Goal: Information Seeking & Learning: Learn about a topic

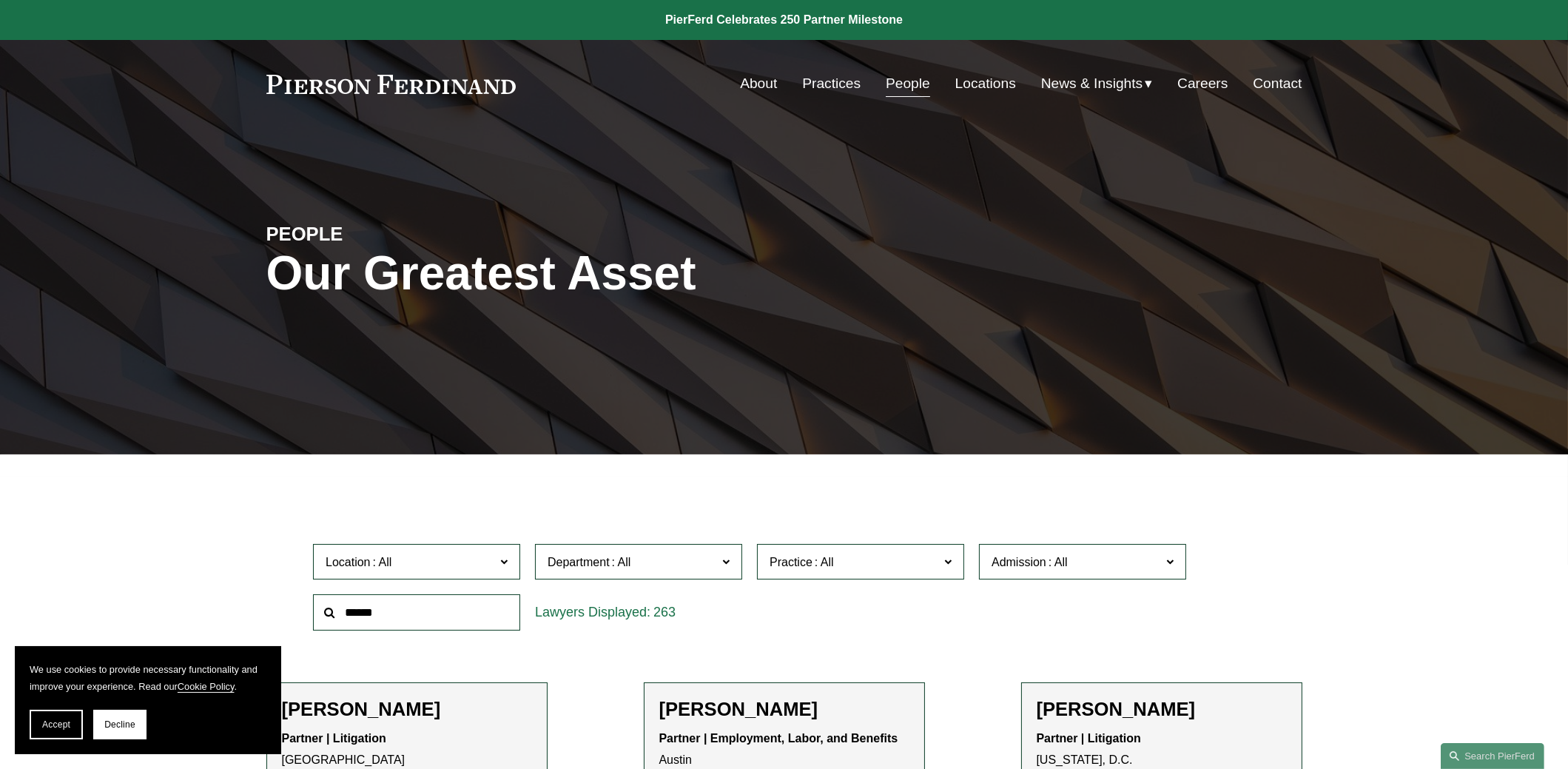
click at [414, 613] on input "text" at bounding box center [416, 612] width 207 height 36
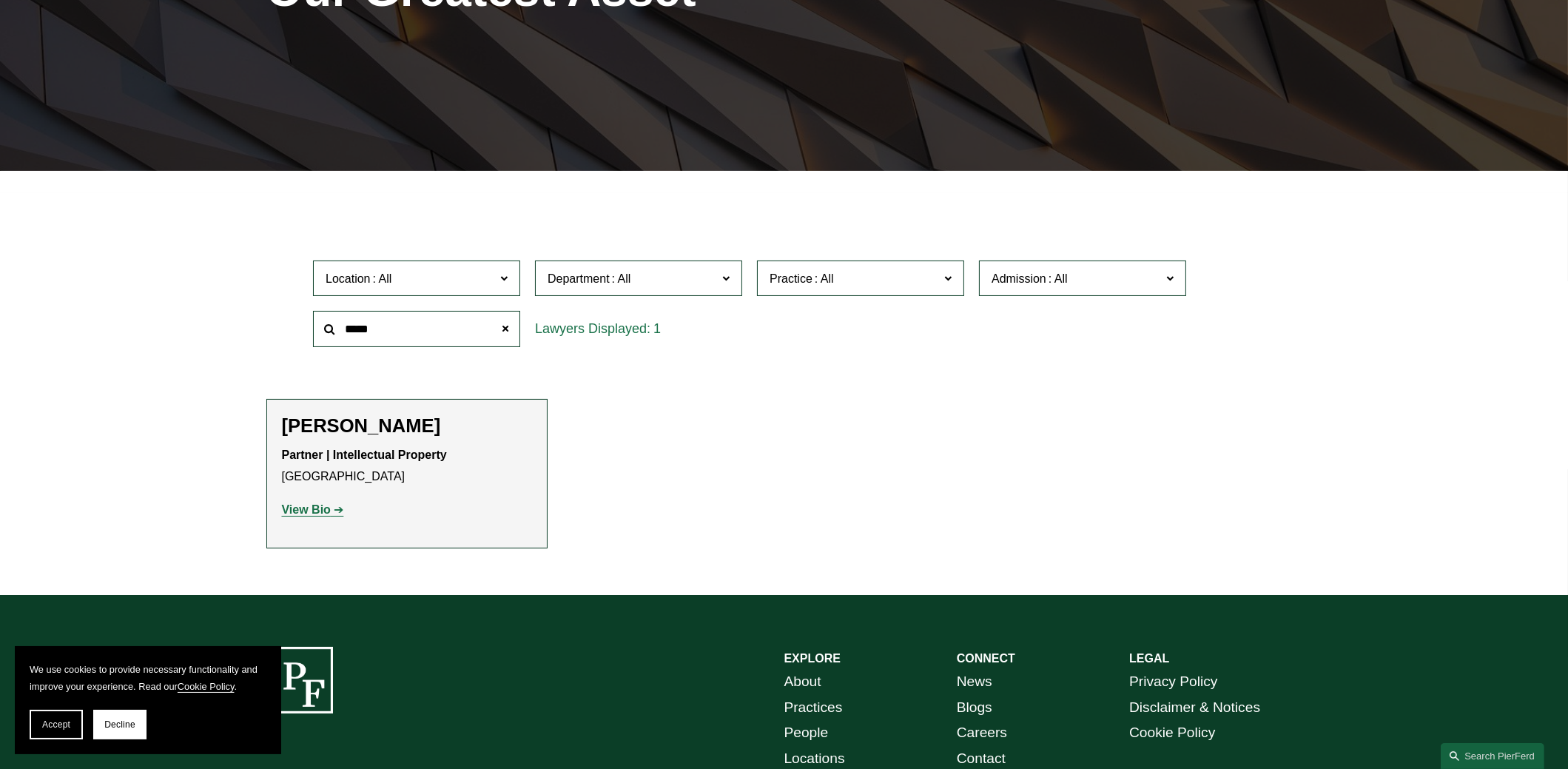
scroll to position [295, 0]
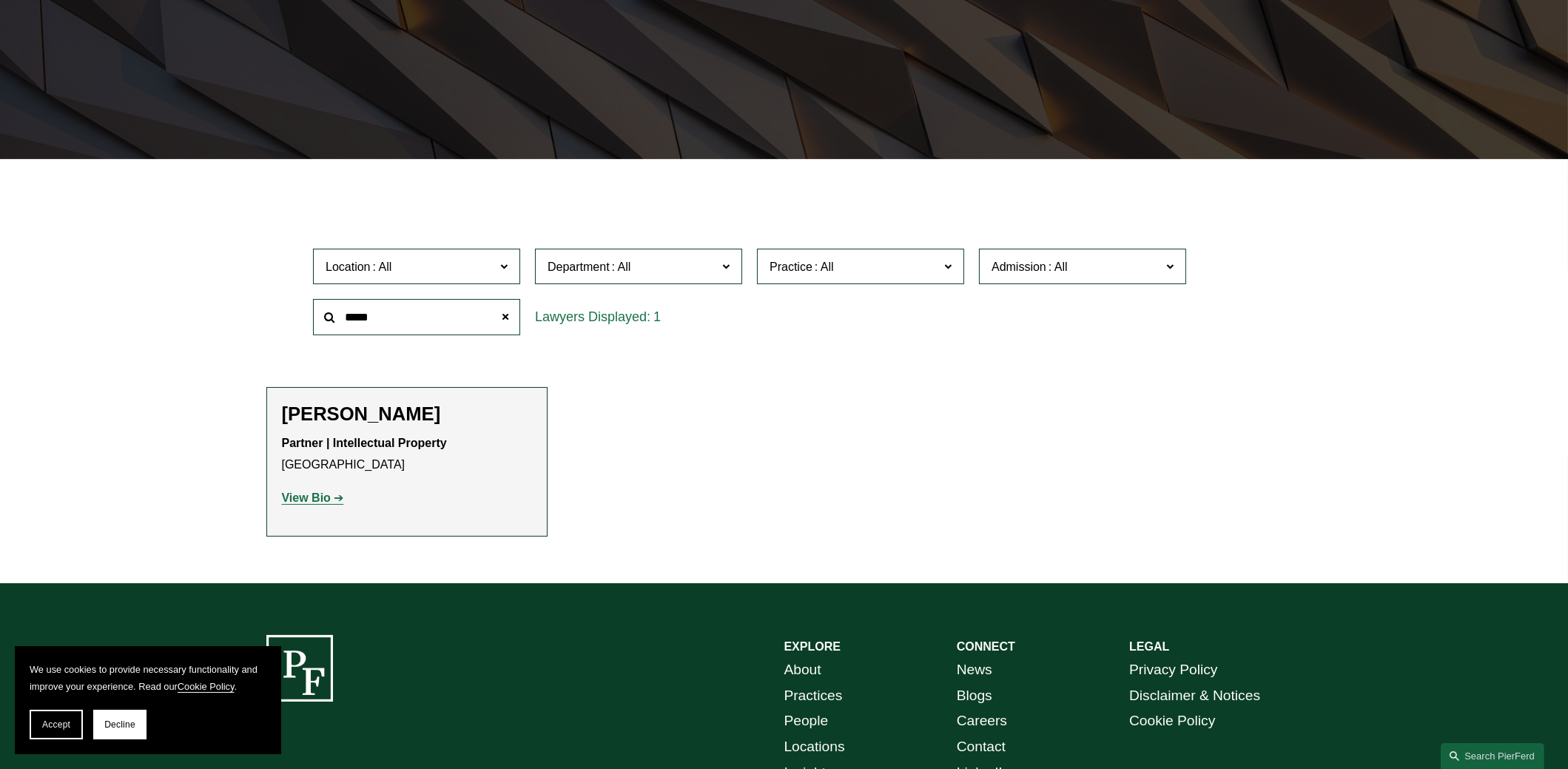
click at [323, 493] on strong "View Bio" at bounding box center [307, 497] width 48 height 12
drag, startPoint x: 399, startPoint y: 314, endPoint x: 236, endPoint y: 286, distance: 165.4
click at [237, 286] on ul "Filter Location All Atlanta Austin Bellevue Boston Charlotte Chicago Cincinnati…" at bounding box center [784, 366] width 1130 height 339
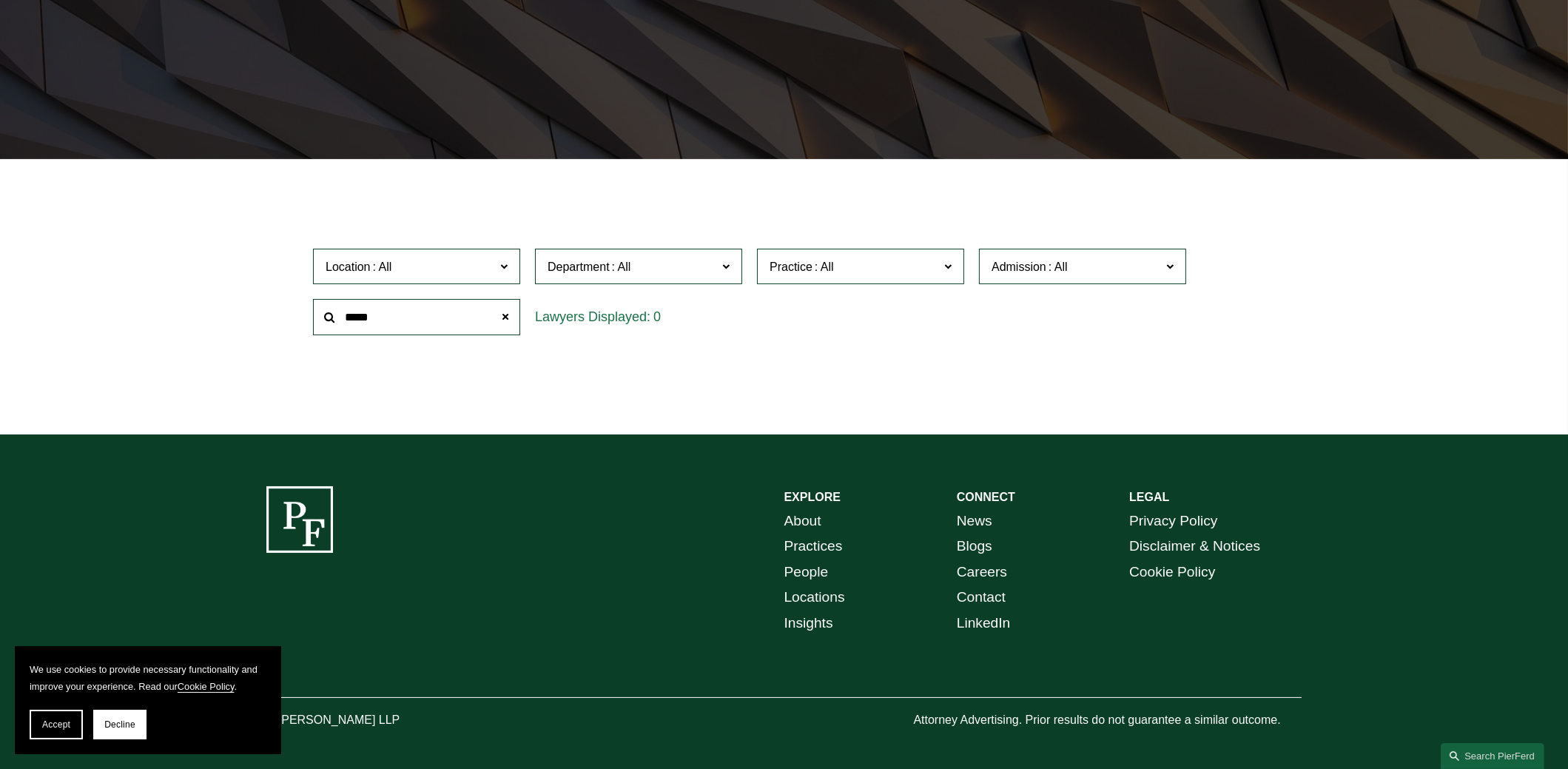
drag, startPoint x: 394, startPoint y: 322, endPoint x: 293, endPoint y: 316, distance: 101.2
click at [293, 318] on div "Location All Atlanta Austin Bellevue Boston Charlotte Chicago Cincinnati Clevel…" at bounding box center [784, 292] width 1036 height 102
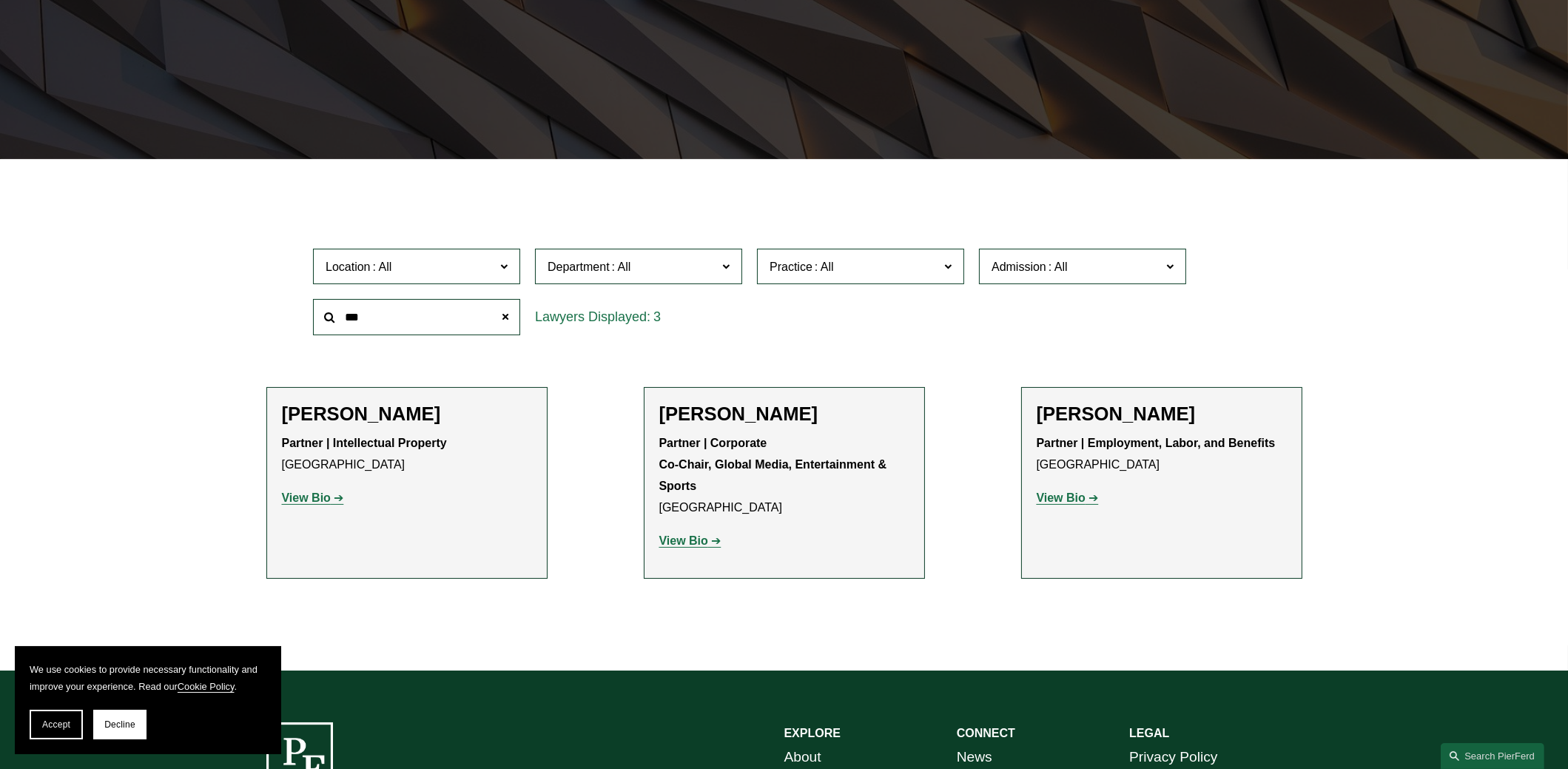
type input "***"
click at [318, 501] on strong "View Bio" at bounding box center [307, 497] width 48 height 12
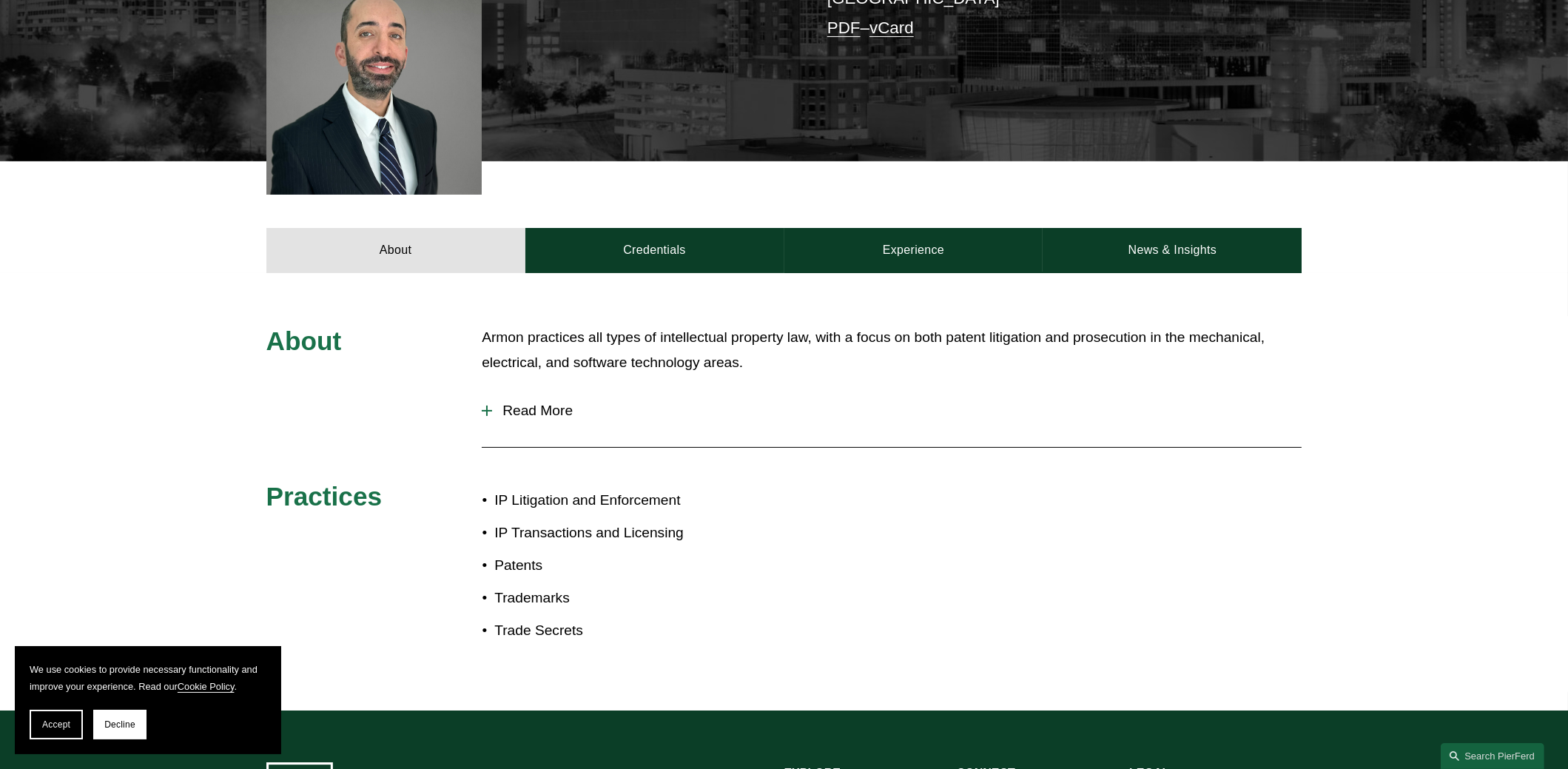
scroll to position [444, 0]
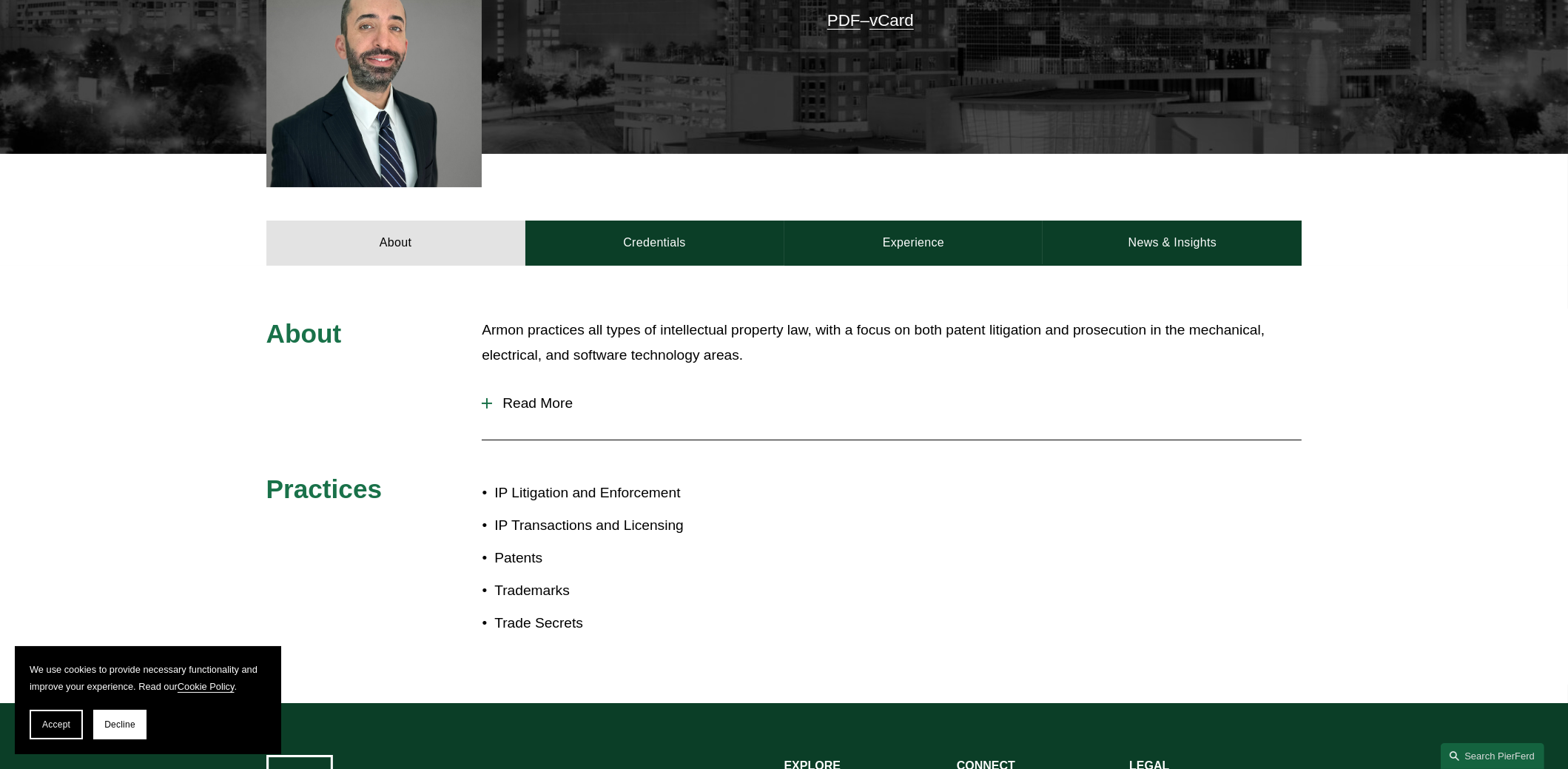
click at [538, 407] on span "Read More" at bounding box center [896, 403] width 810 height 16
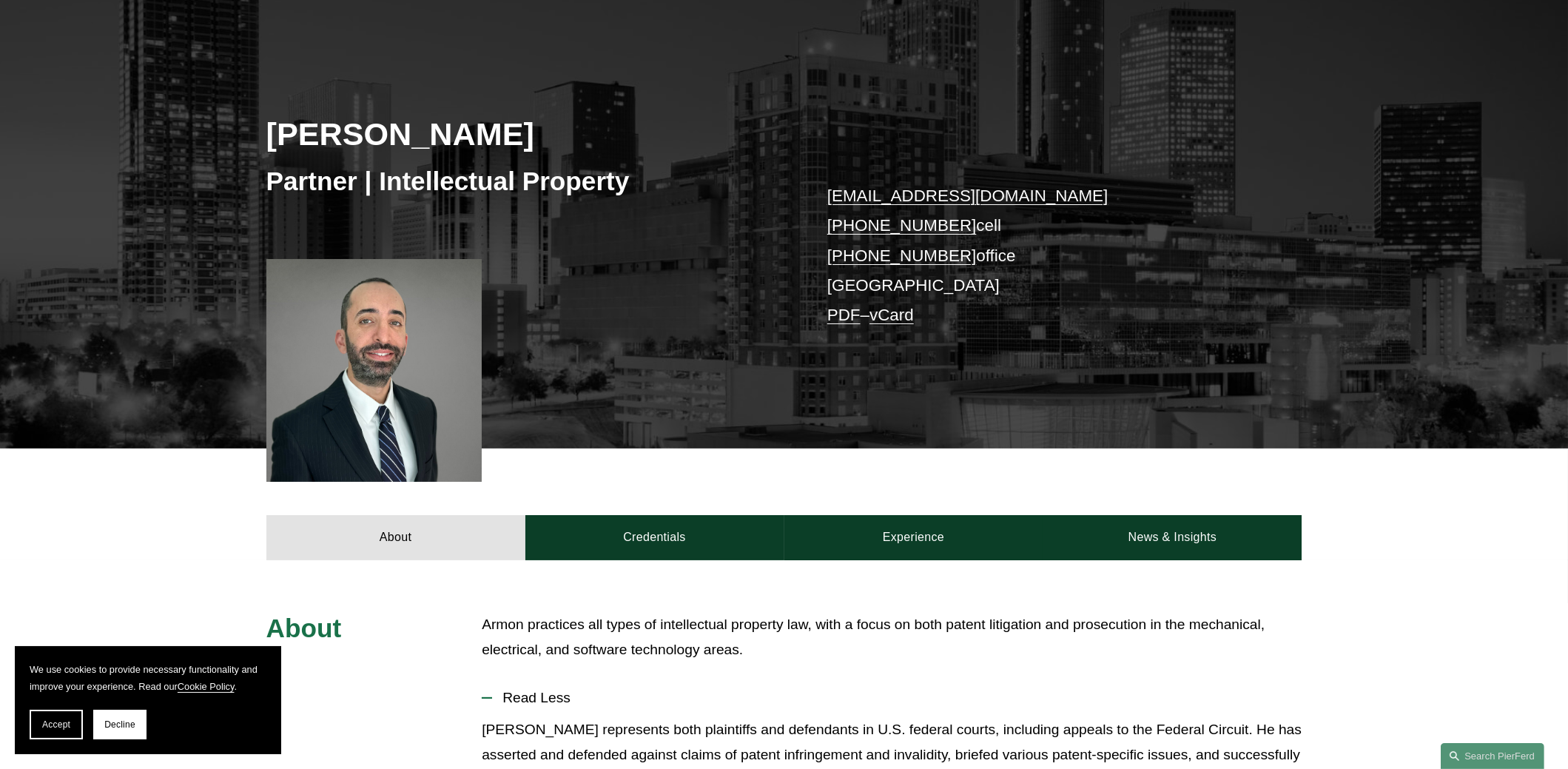
scroll to position [0, 0]
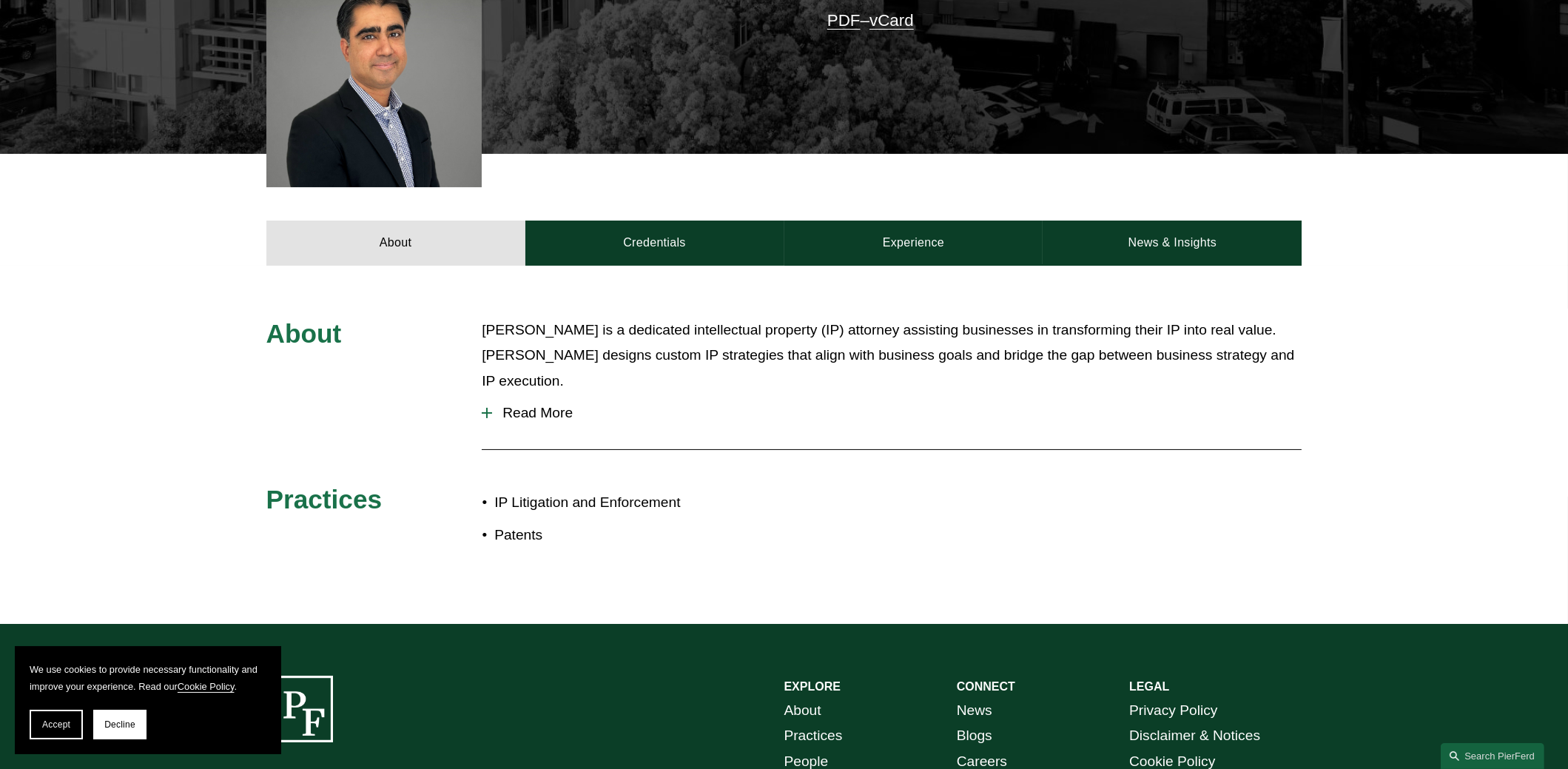
scroll to position [591, 0]
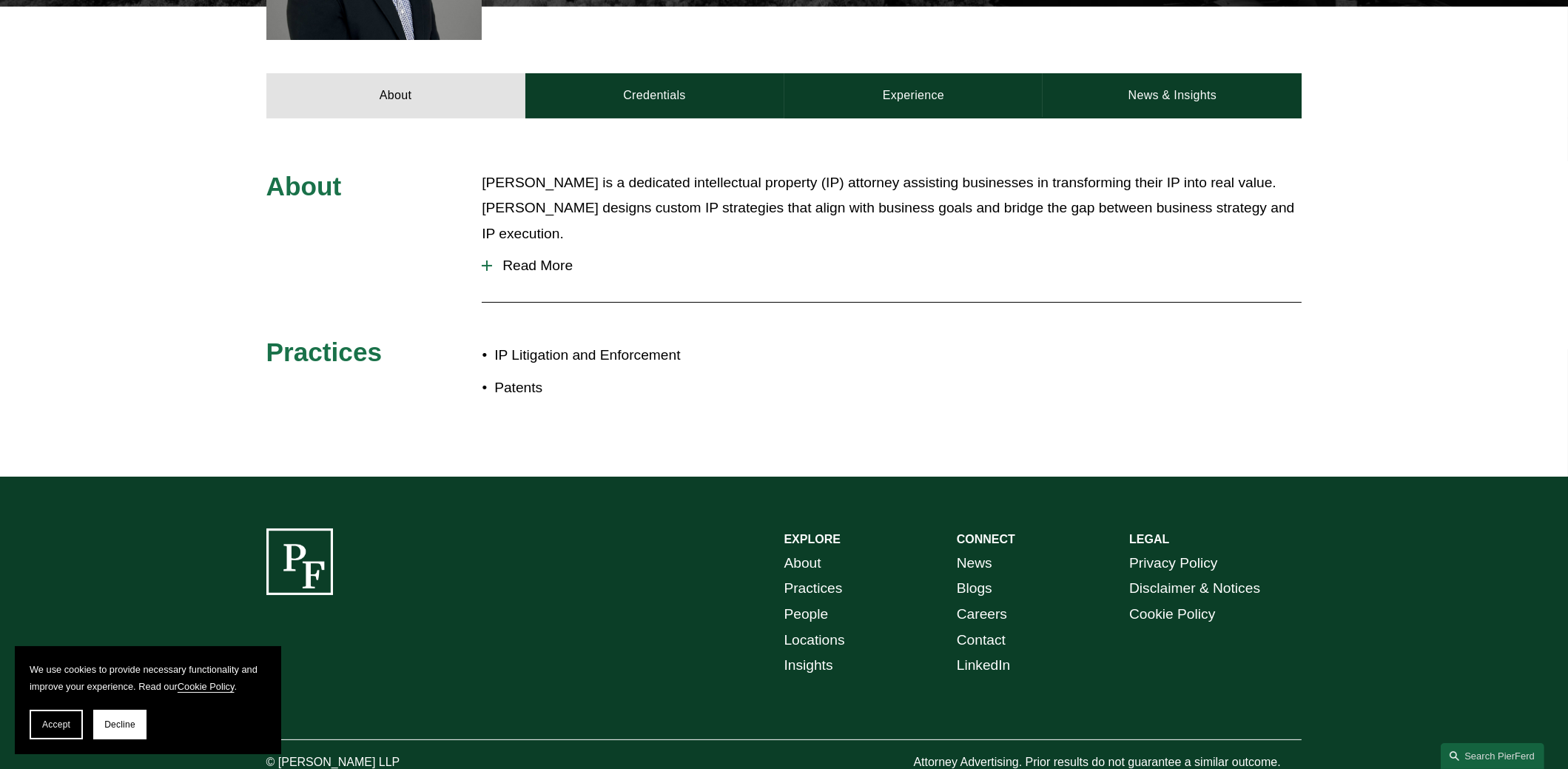
click at [539, 258] on span "Read More" at bounding box center [896, 265] width 810 height 16
